Goal: Information Seeking & Learning: Learn about a topic

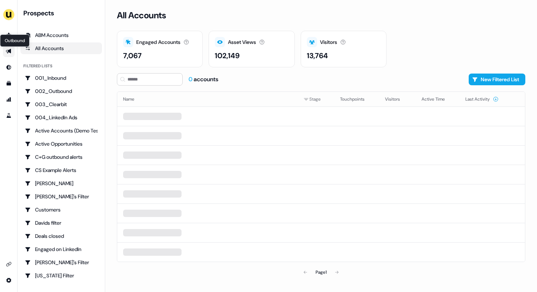
click at [10, 53] on icon "Go to outbound experience" at bounding box center [9, 51] width 6 height 6
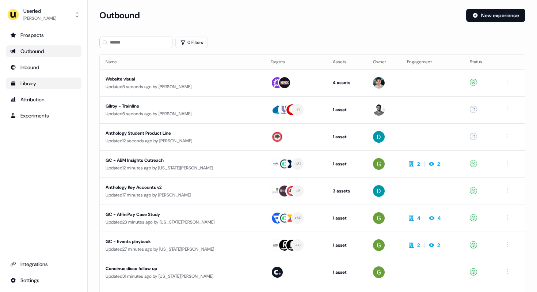
click at [29, 84] on div "Library" at bounding box center [43, 83] width 67 height 7
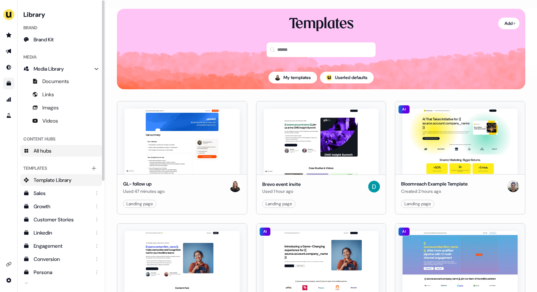
click at [49, 145] on link "All hubs" at bounding box center [61, 151] width 82 height 12
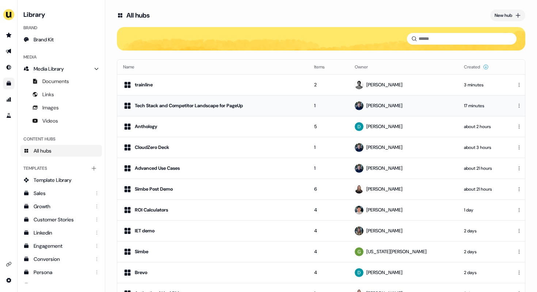
click at [181, 102] on div "Tech Stack and Competitor Landscape for PageUp" at bounding box center [189, 105] width 108 height 7
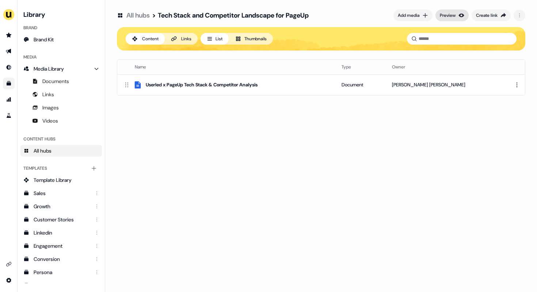
click at [455, 16] on button "Preview" at bounding box center [452, 16] width 33 height 12
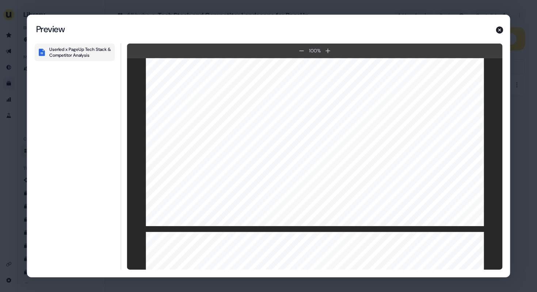
scroll to position [1770, 0]
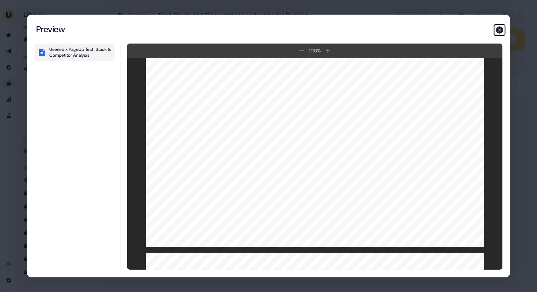
click at [500, 30] on icon "button" at bounding box center [500, 30] width 9 height 9
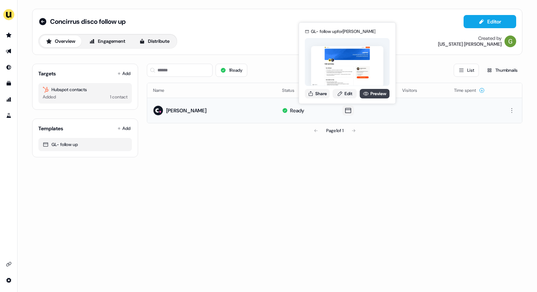
click at [372, 92] on link "Preview" at bounding box center [375, 94] width 30 height 10
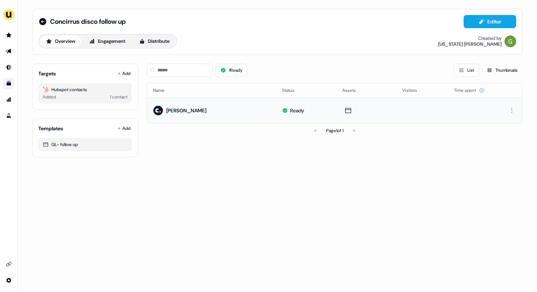
click at [6, 83] on icon "Go to templates" at bounding box center [9, 83] width 6 height 6
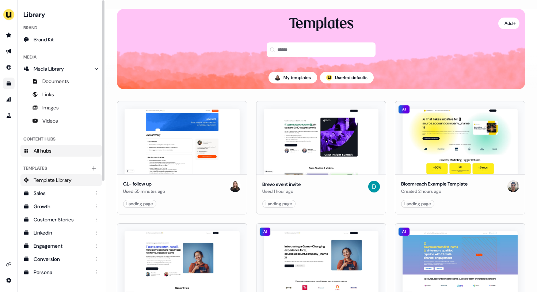
click at [61, 152] on link "All hubs" at bounding box center [61, 151] width 82 height 12
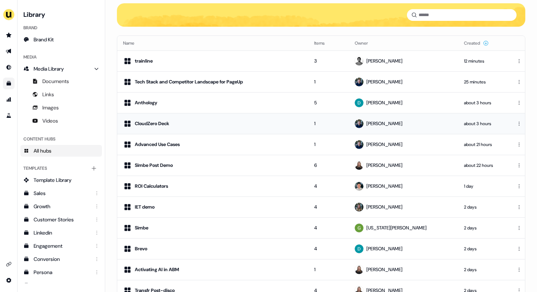
scroll to position [22, 0]
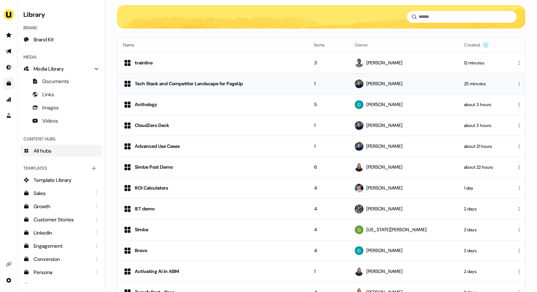
click at [239, 86] on div "Tech Stack and Competitor Landscape for PageUp" at bounding box center [189, 83] width 108 height 7
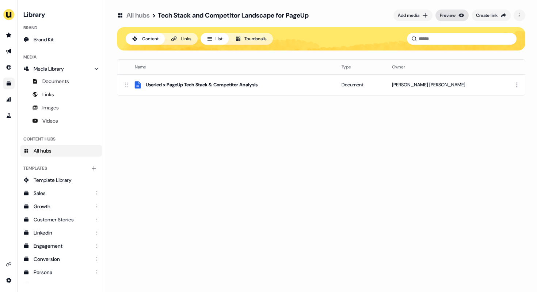
click at [444, 14] on div "Preview" at bounding box center [448, 15] width 16 height 7
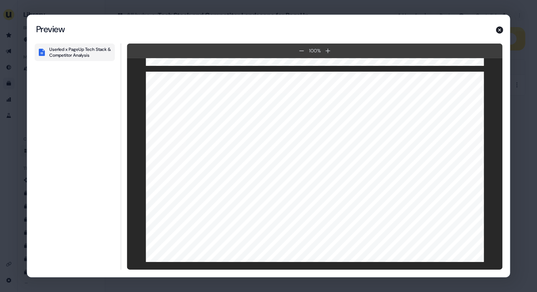
scroll to position [1374, 0]
